Goal: Obtain resource: Download file/media

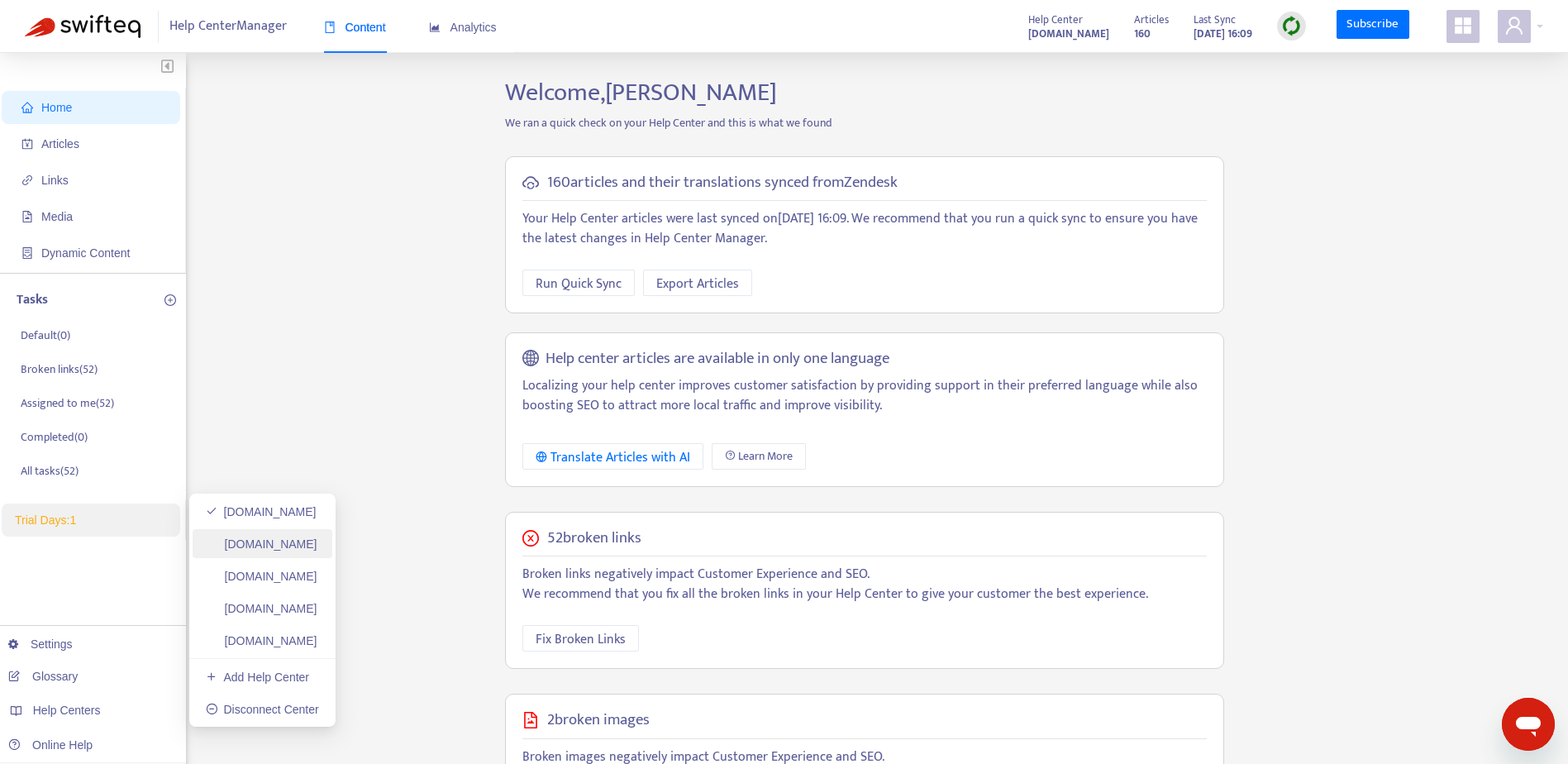
click at [294, 541] on link "cec-compass.zendesk.com" at bounding box center [262, 544] width 112 height 13
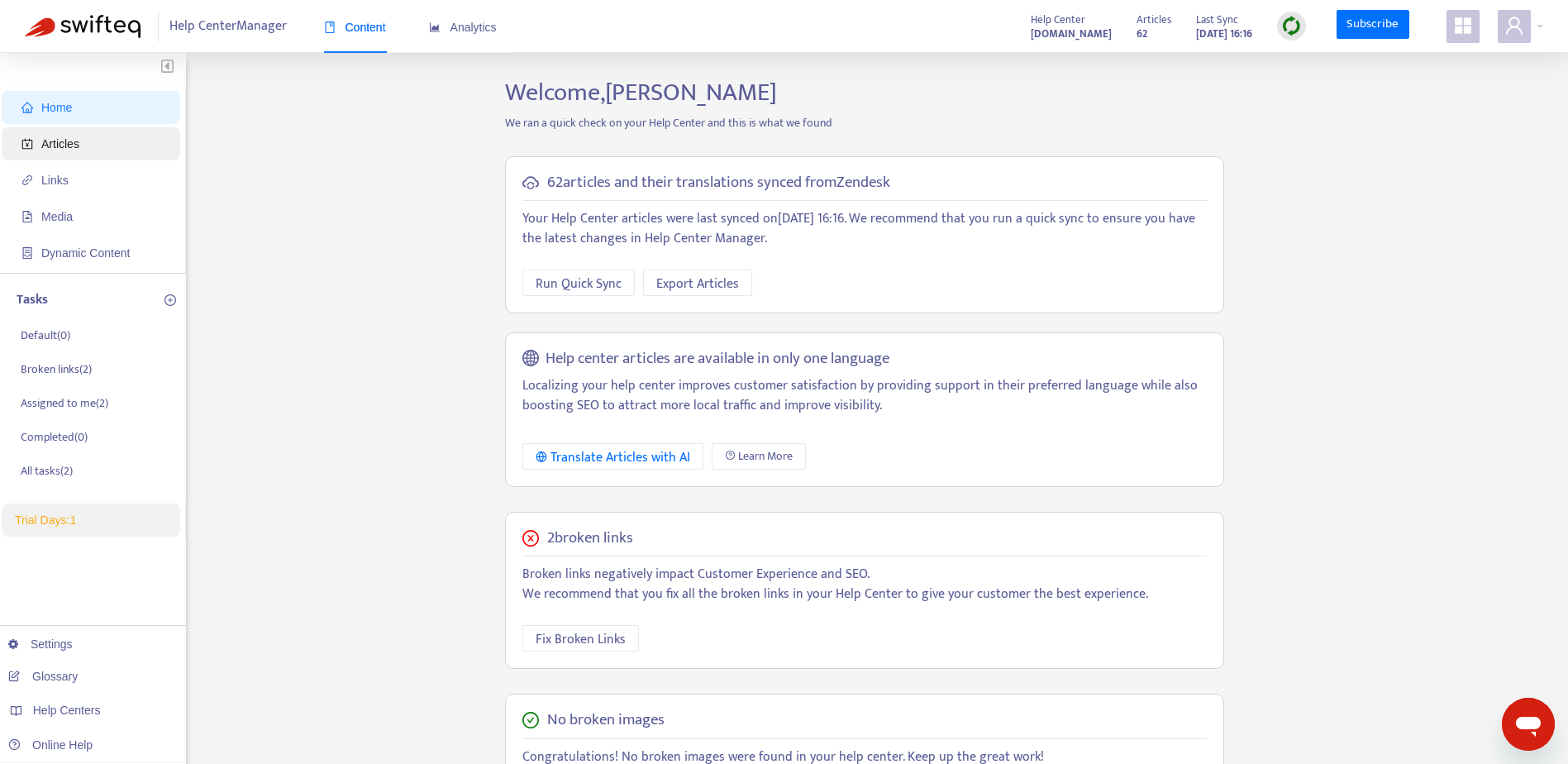
click at [51, 152] on span "Articles" at bounding box center [94, 143] width 146 height 33
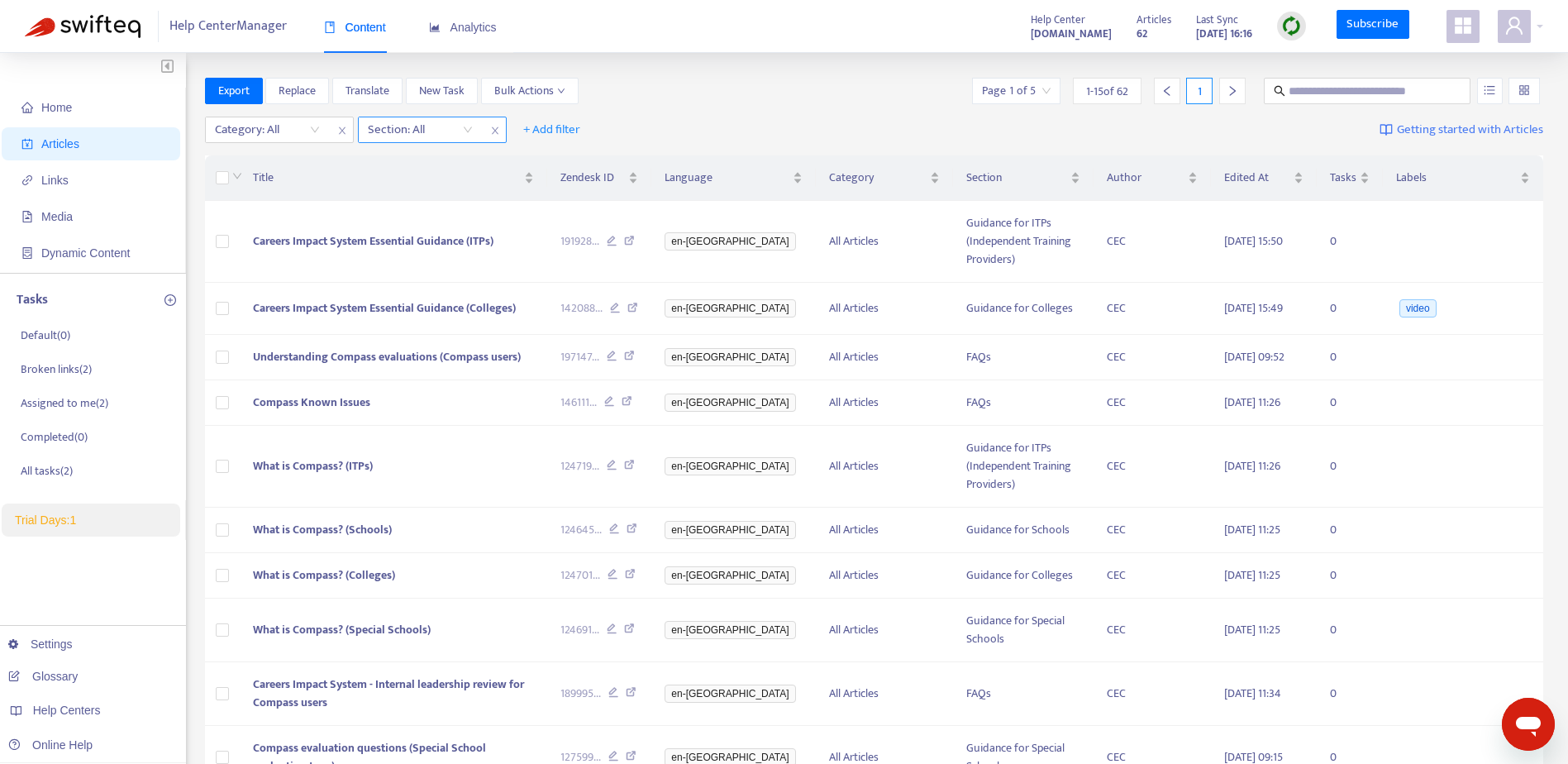
click at [468, 130] on div "Section: All" at bounding box center [420, 130] width 123 height 24
click at [314, 134] on div "Category: All" at bounding box center [268, 130] width 123 height 24
click at [303, 166] on div "Guidance for Compass en-gb" at bounding box center [363, 162] width 288 height 19
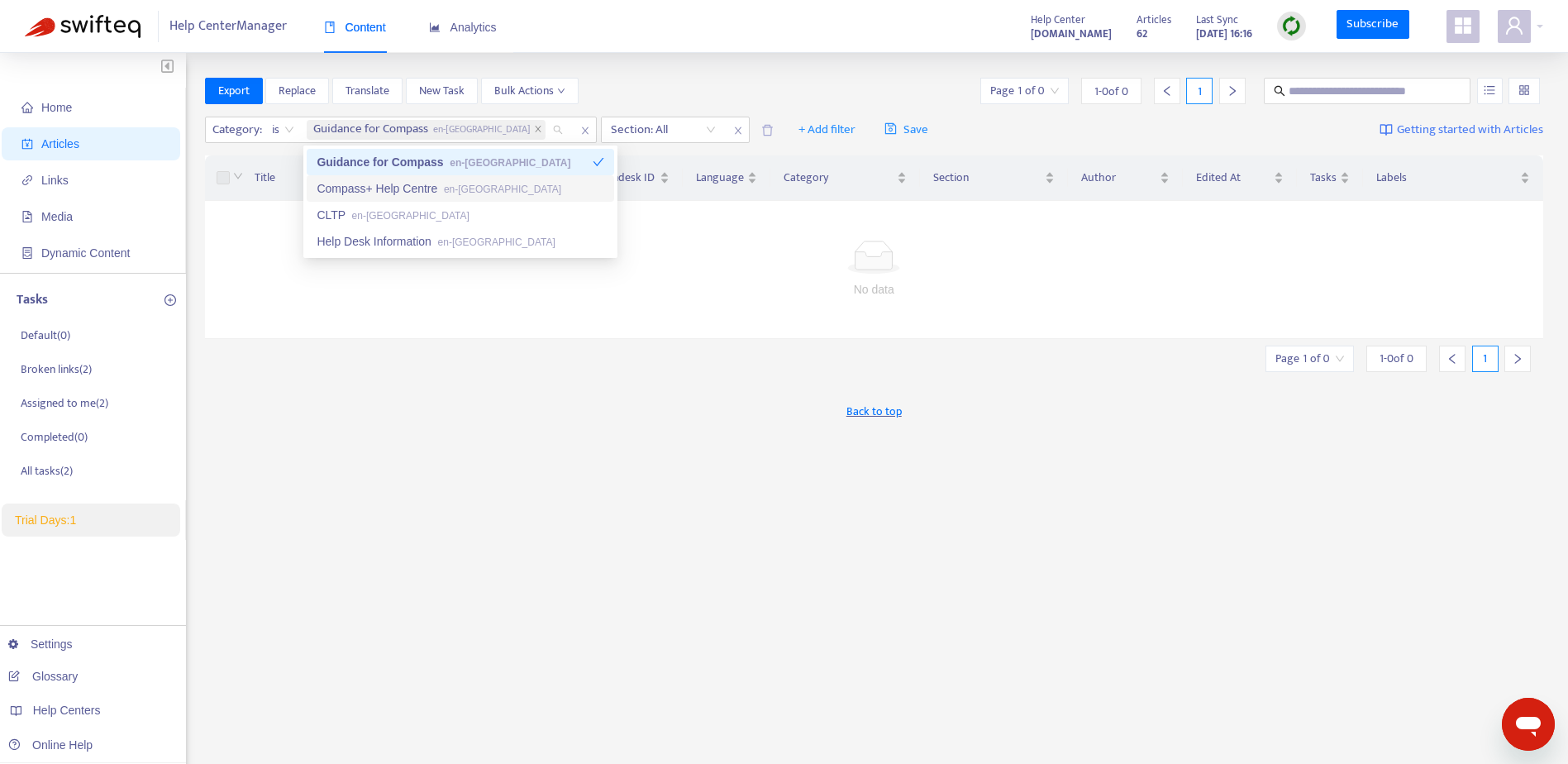
click at [52, 146] on span "Articles" at bounding box center [60, 144] width 38 height 13
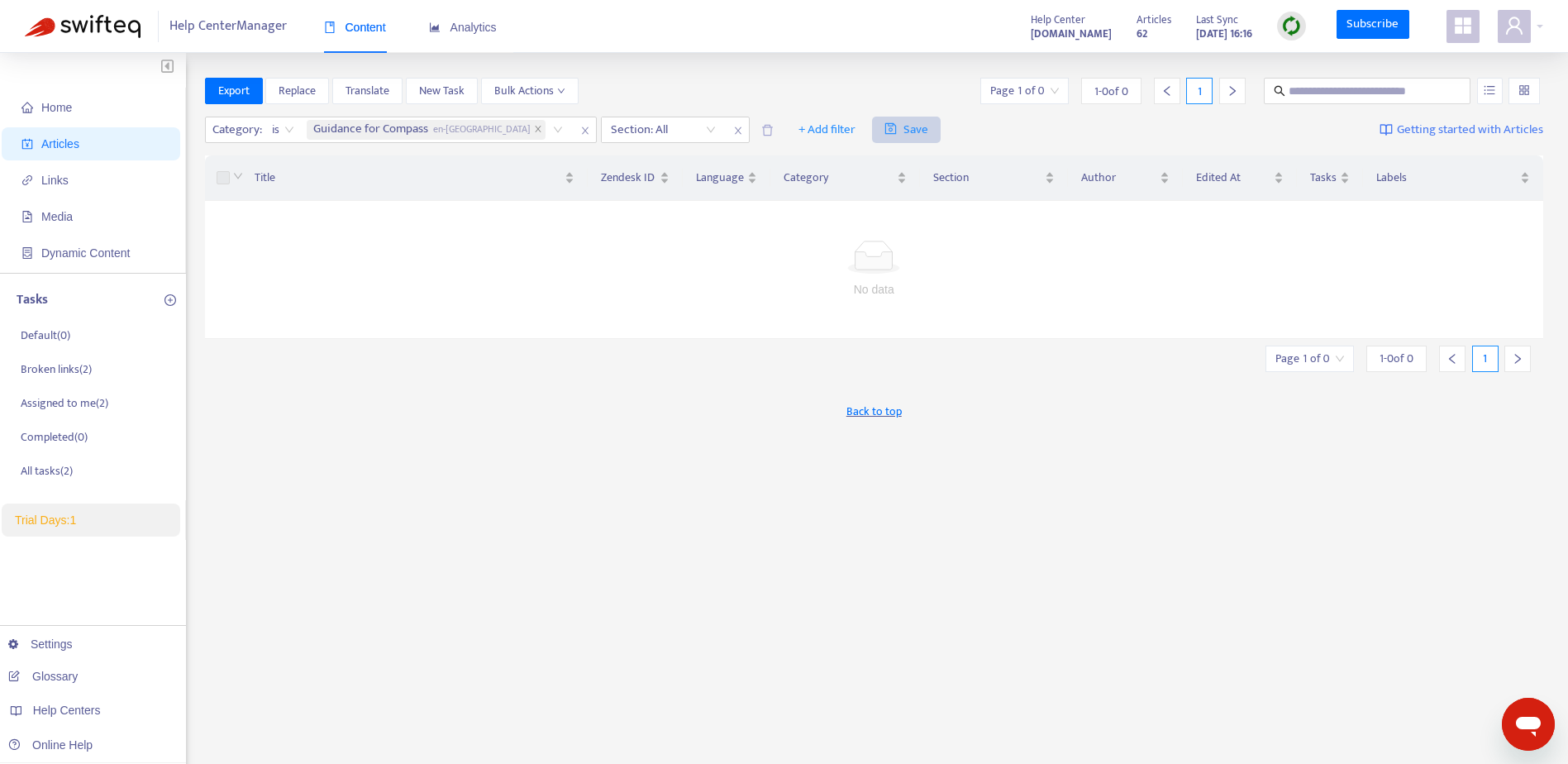
click at [734, 134] on icon "close" at bounding box center [739, 130] width 10 height 10
click at [580, 130] on icon "close" at bounding box center [585, 130] width 10 height 10
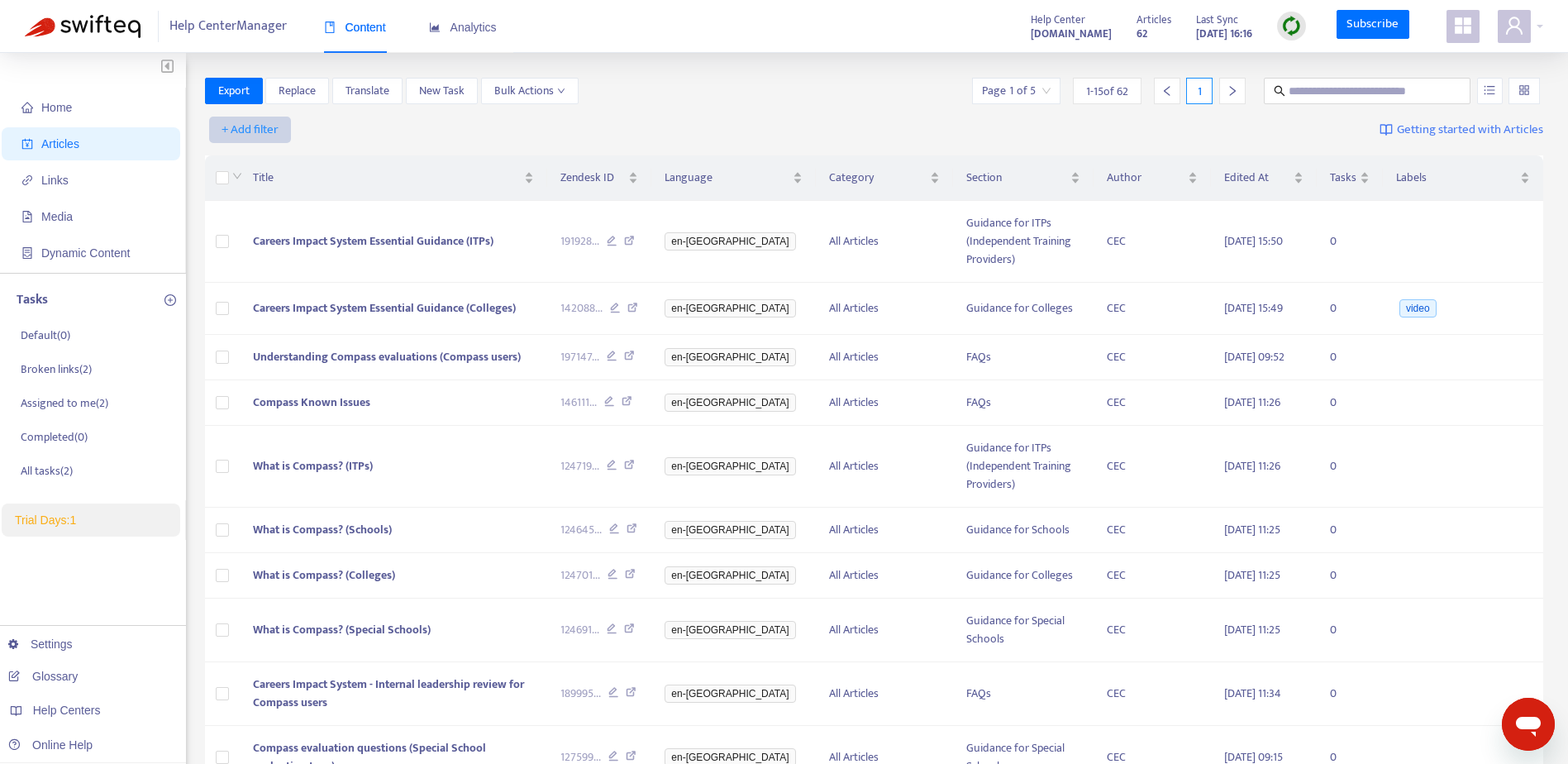
click at [242, 129] on span "+ Add filter" at bounding box center [250, 130] width 57 height 20
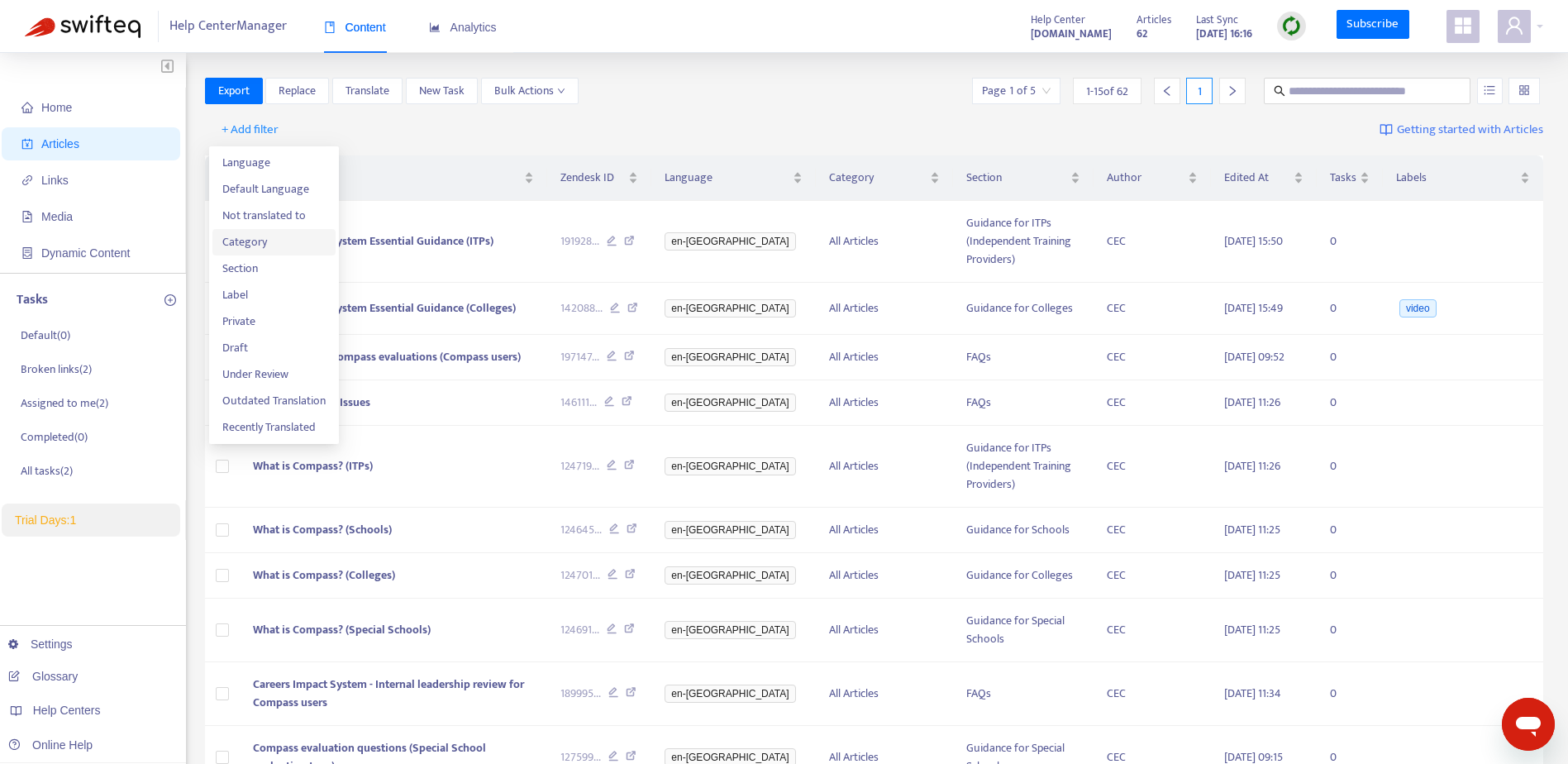
click at [234, 241] on span "Category" at bounding box center [273, 242] width 103 height 19
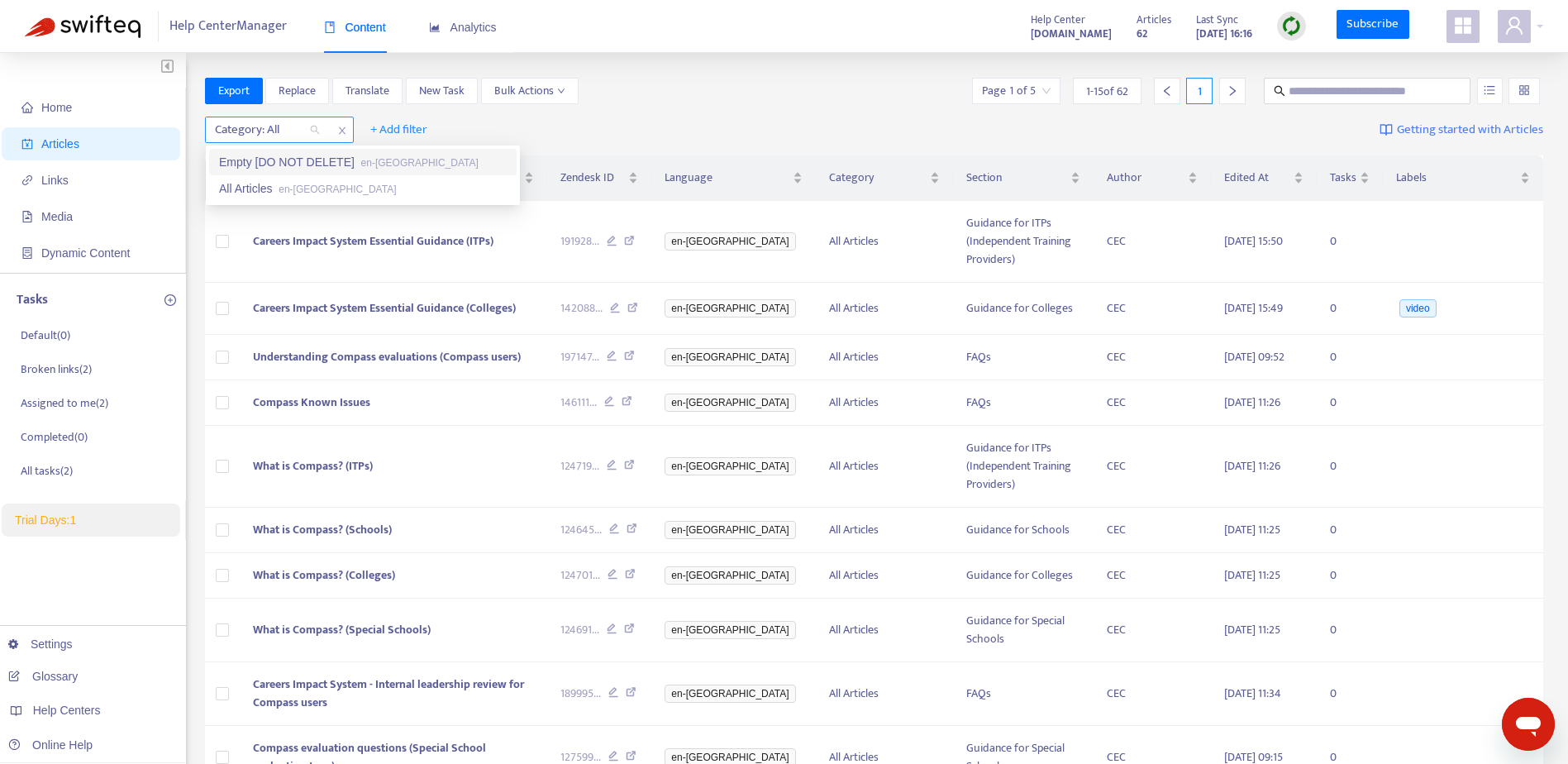
click at [315, 130] on div "Category: All" at bounding box center [268, 130] width 123 height 24
click at [342, 131] on icon "close" at bounding box center [342, 130] width 7 height 8
click at [236, 128] on span "+ Add filter" at bounding box center [250, 130] width 57 height 20
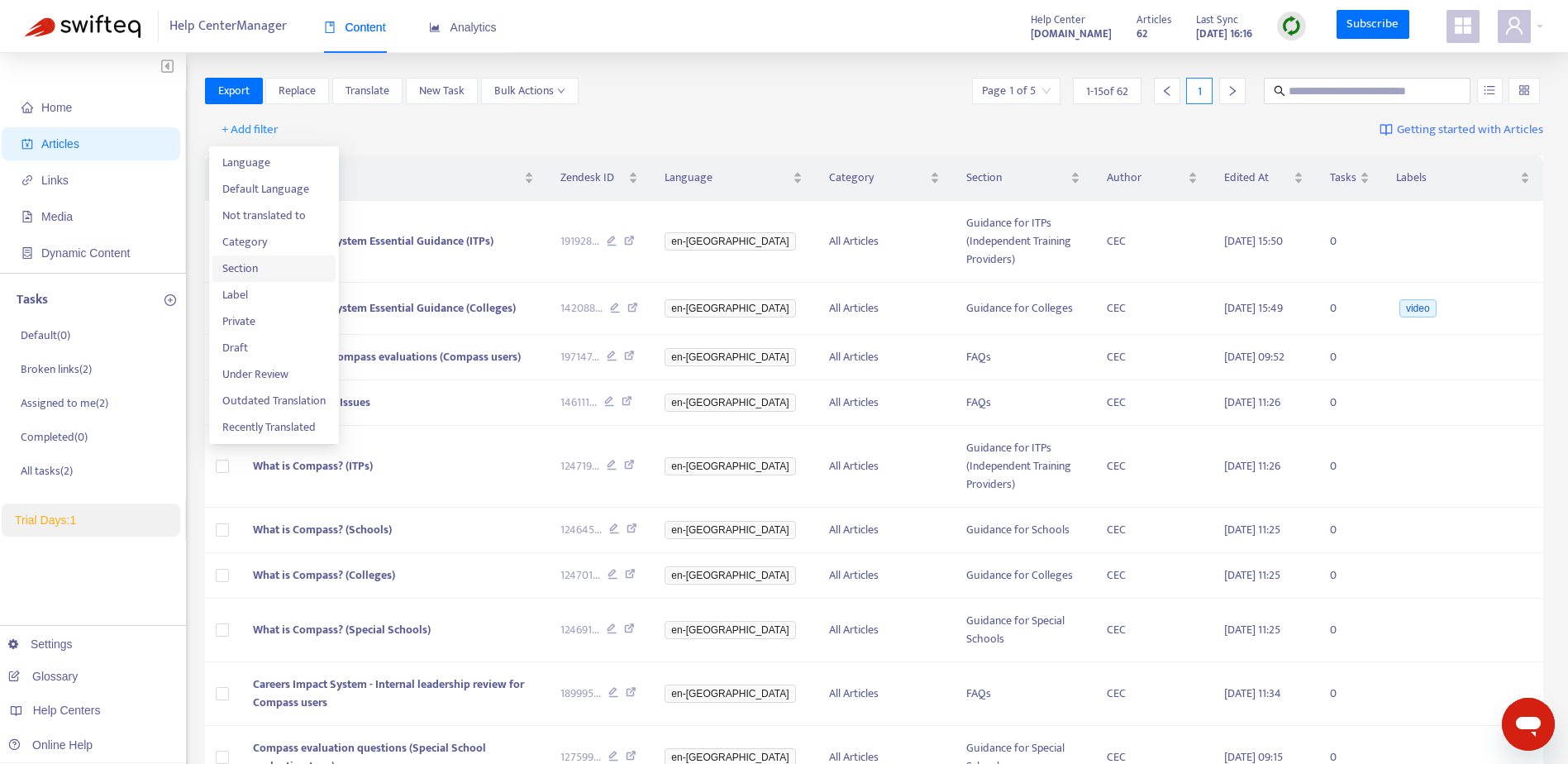
click at [246, 275] on span "Section" at bounding box center [273, 269] width 103 height 19
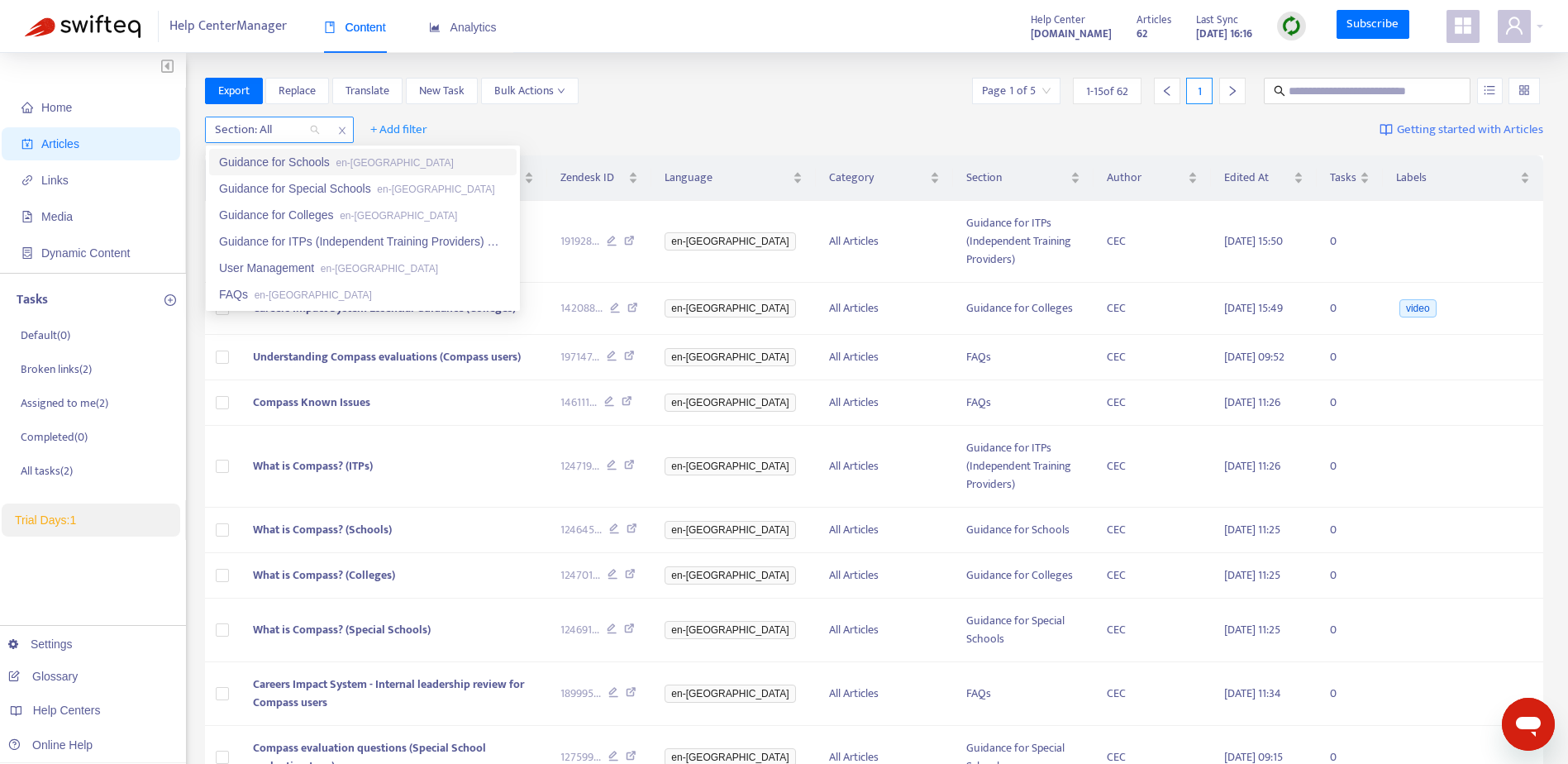
click at [313, 132] on div "Section: All" at bounding box center [268, 130] width 123 height 24
click at [291, 241] on div "Guidance for ITPs (Independent Training Providers) en-gb" at bounding box center [363, 241] width 288 height 19
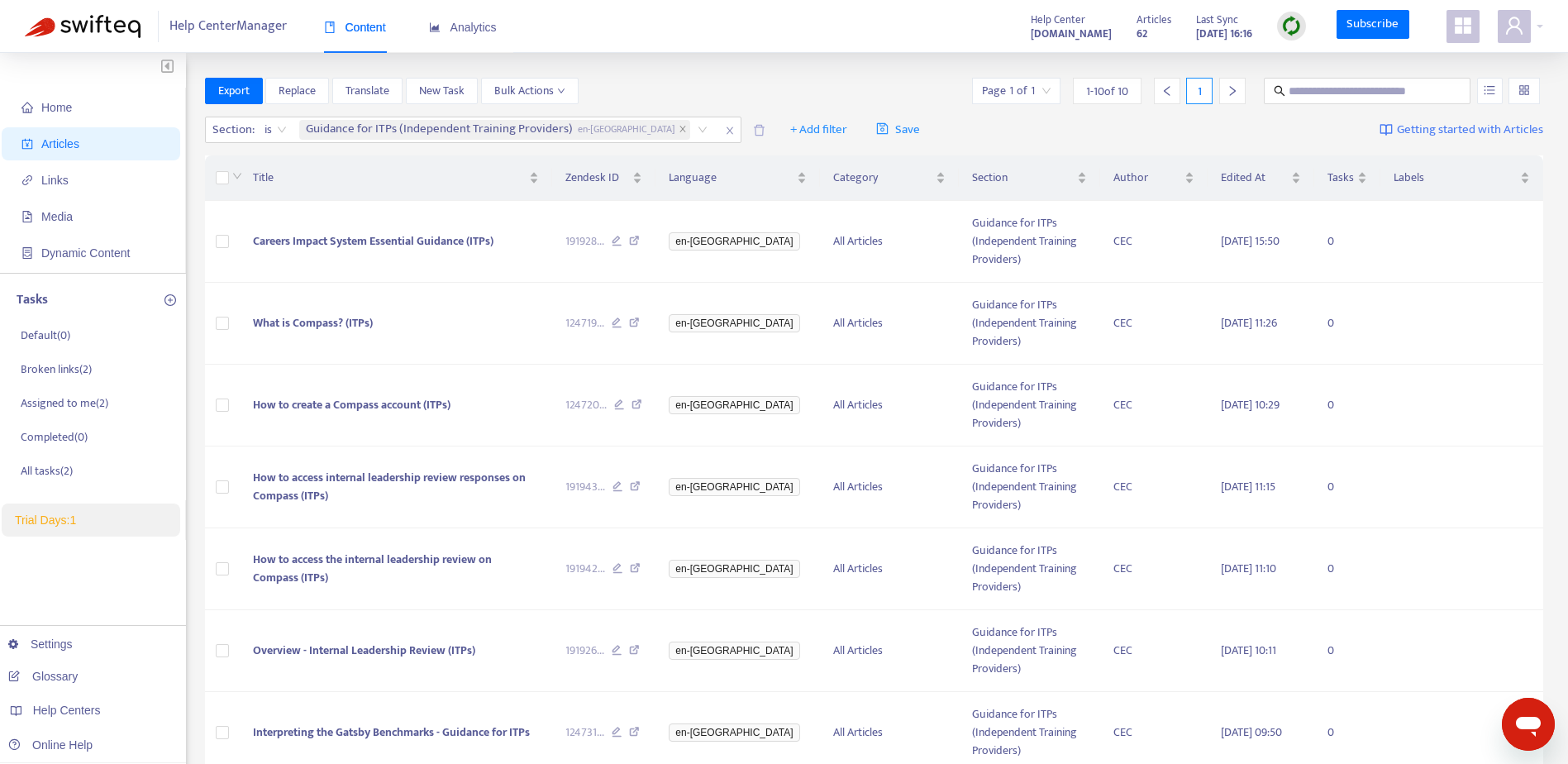
click at [677, 88] on div "Export Replace Translate New Task Bulk Actions Page 1 of 1 1 - 10 of 10 1" at bounding box center [875, 90] width 1339 height 26
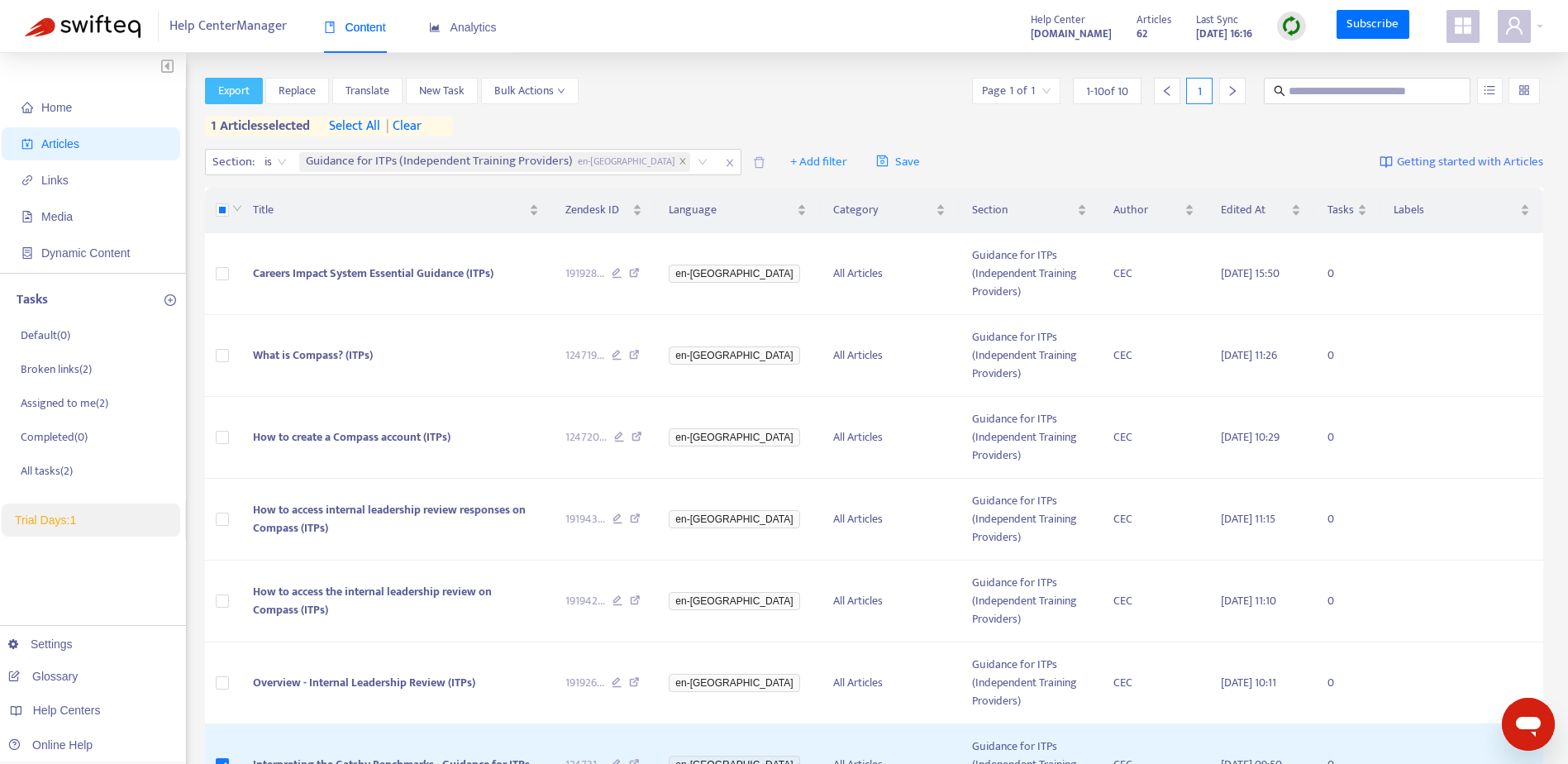
click at [227, 91] on span "Export" at bounding box center [233, 91] width 31 height 19
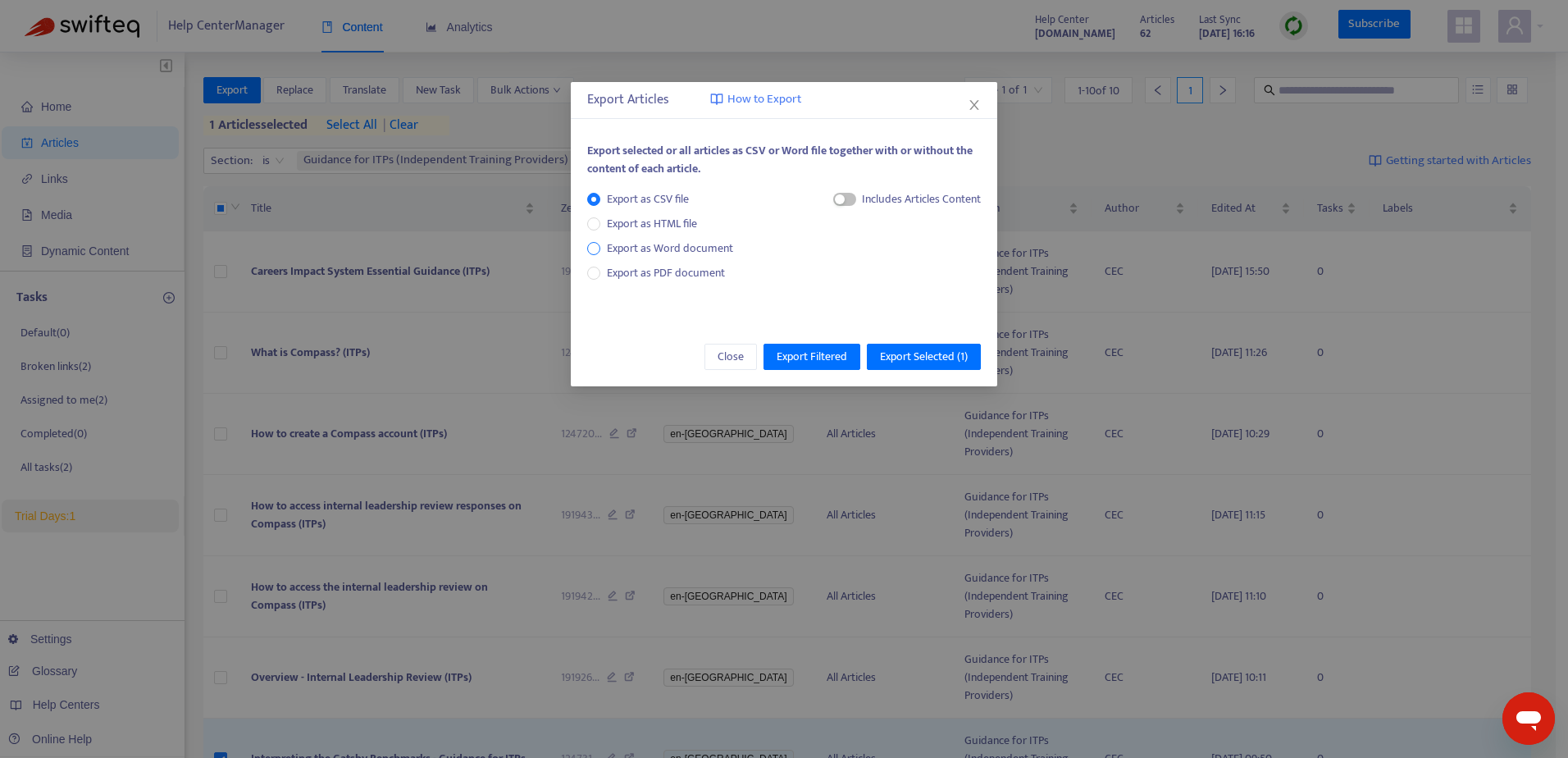
click at [638, 247] on span "Export as Word document" at bounding box center [669, 249] width 139 height 18
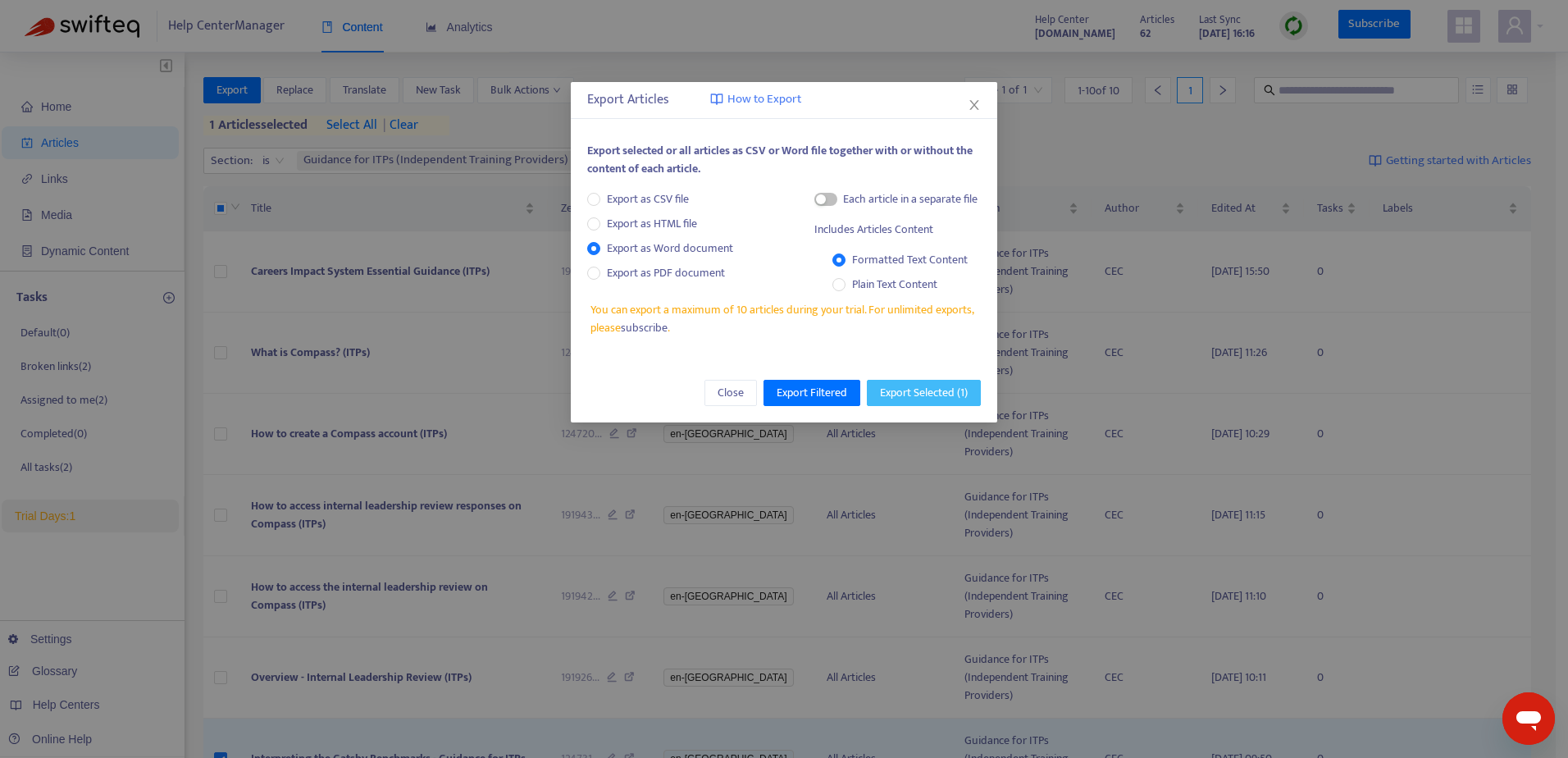
click at [925, 397] on span "Export Selected ( 1 )" at bounding box center [923, 393] width 88 height 18
